Goal: Task Accomplishment & Management: Complete application form

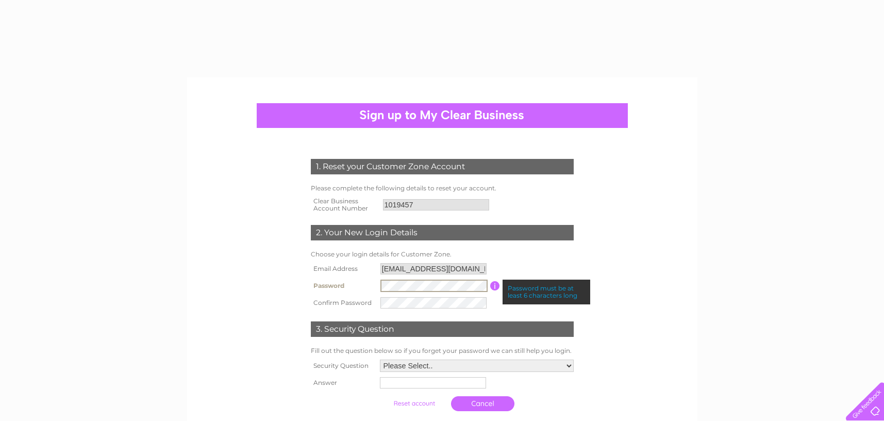
click at [348, 277] on tr "Password Password must be at least 6 characters long" at bounding box center [442, 286] width 268 height 18
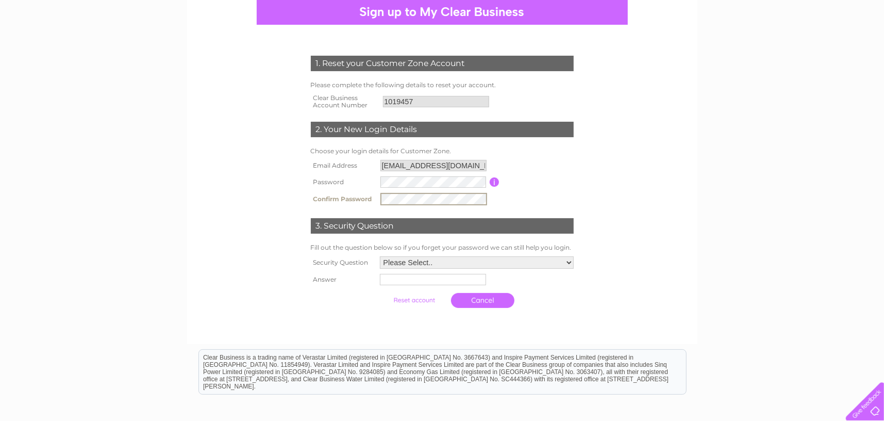
click at [690, 197] on div "1. Reset your Customer Zone Account Please complete the following details to re…" at bounding box center [442, 158] width 510 height 369
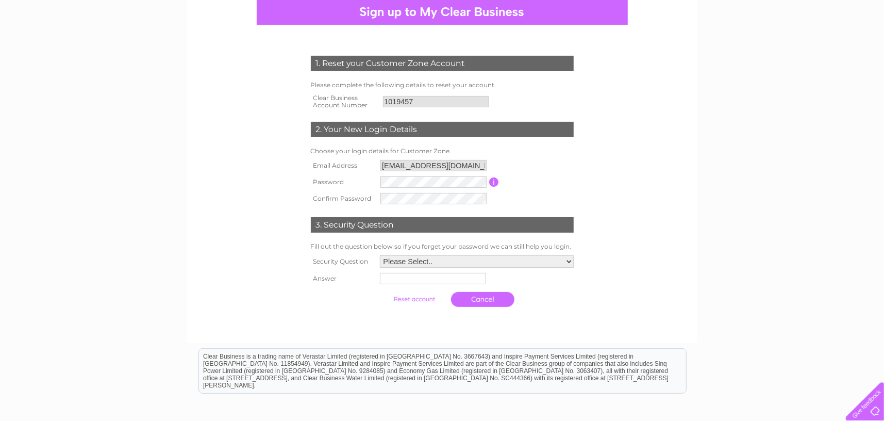
click at [495, 262] on select "Please Select.. In what town or city was your first job? In what town or city d…" at bounding box center [477, 261] width 194 height 12
select select "1"
click at [379, 255] on select "Please Select.. In what town or city was your first job? In what town or city d…" at bounding box center [476, 261] width 195 height 13
click at [443, 274] on input "text" at bounding box center [433, 279] width 107 height 12
type input "Radviliskis"
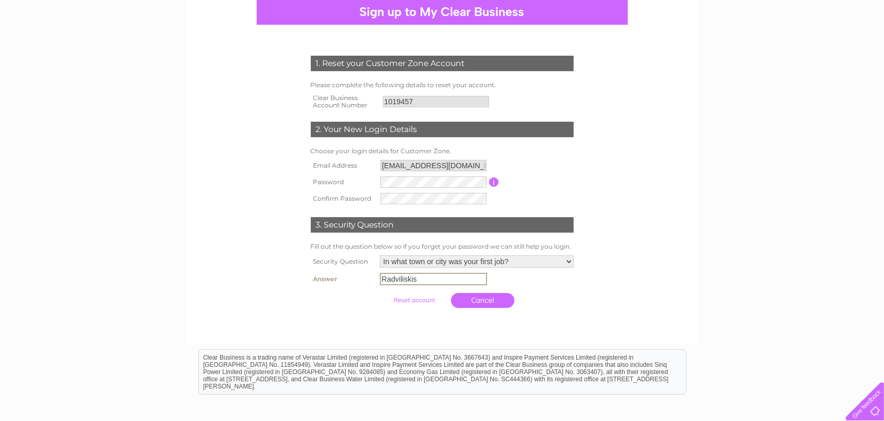
click at [414, 300] on input "submit" at bounding box center [413, 300] width 63 height 14
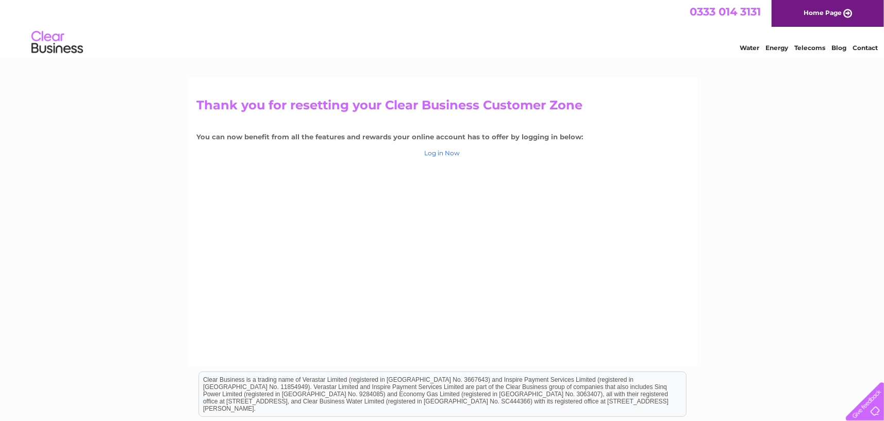
click at [445, 152] on link "Log in Now" at bounding box center [442, 153] width 36 height 8
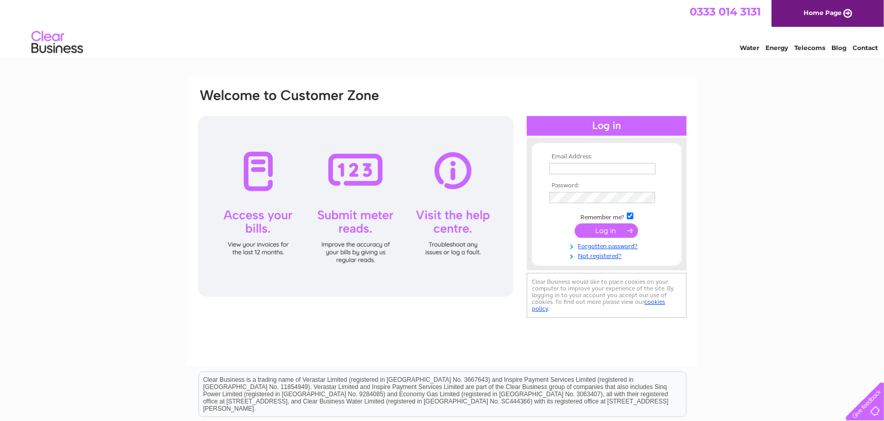
type input "automoto.newark@gmail.com"
click at [611, 226] on input "submit" at bounding box center [606, 230] width 63 height 14
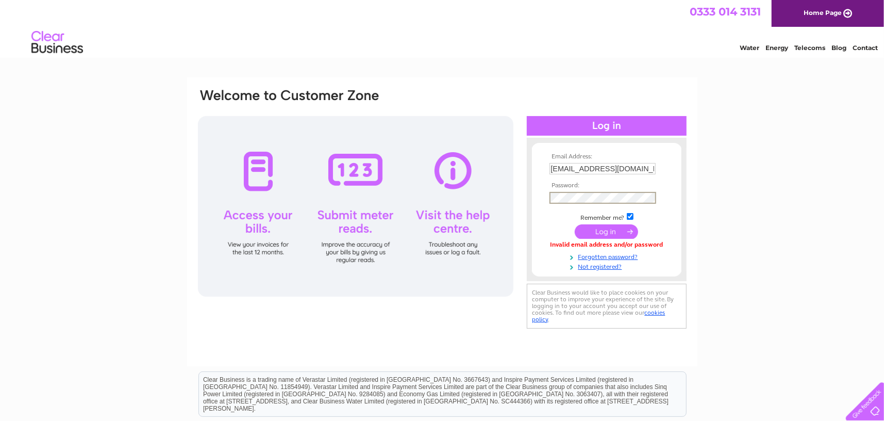
click at [488, 197] on div "Email Address: automoto.newark@gmail.com Password:" at bounding box center [442, 209] width 491 height 243
click at [518, 227] on div "Email Address: automoto.newark@gmail.com Password:" at bounding box center [442, 209] width 491 height 243
click at [595, 232] on input "submit" at bounding box center [606, 230] width 63 height 14
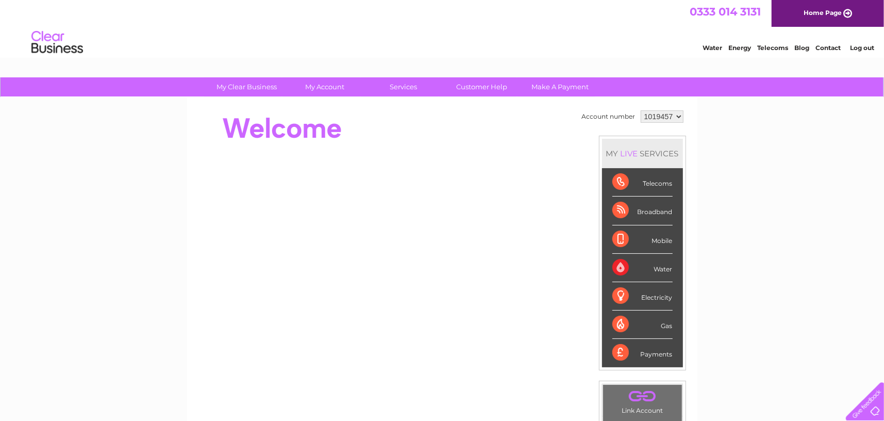
click at [608, 44] on div "Water Energy Telecoms Blog Contact Log out" at bounding box center [442, 43] width 884 height 33
